Goal: Task Accomplishment & Management: Manage account settings

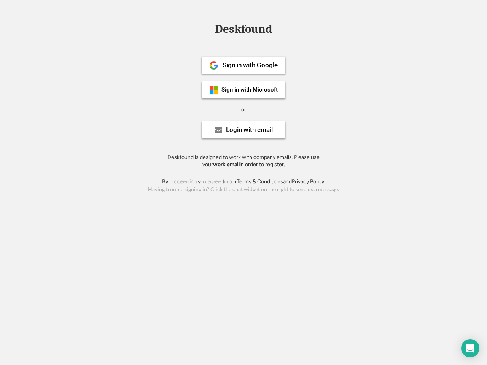
click at [244, 109] on div "or" at bounding box center [243, 110] width 5 height 8
click at [244, 30] on div "Deskfound" at bounding box center [243, 29] width 65 height 12
click at [208, 29] on div "Deskfound" at bounding box center [243, 30] width 487 height 14
click at [244, 30] on div "Deskfound" at bounding box center [243, 29] width 65 height 12
click at [244, 110] on div "or" at bounding box center [243, 110] width 5 height 8
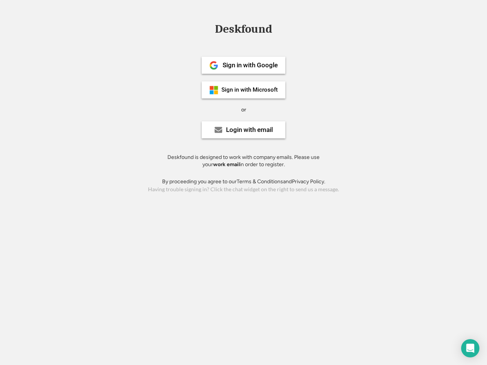
click at [244, 65] on div "Sign in with Google" at bounding box center [250, 65] width 55 height 6
click at [250, 65] on div "Sign in with Google" at bounding box center [250, 65] width 55 height 6
click at [214, 65] on img at bounding box center [213, 65] width 9 height 9
click at [244, 90] on div "Sign in with Microsoft" at bounding box center [250, 90] width 56 height 6
click at [250, 90] on div "Sign in with Microsoft" at bounding box center [250, 90] width 56 height 6
